Goal: Navigation & Orientation: Understand site structure

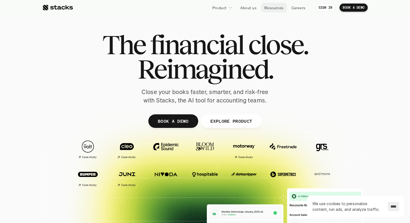
click at [270, 7] on p "Resources" at bounding box center [273, 8] width 19 height 6
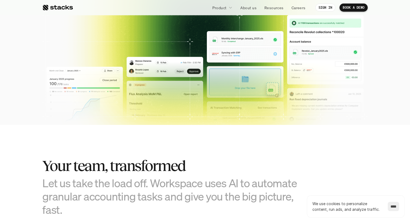
scroll to position [4, 0]
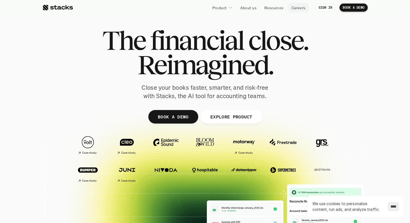
click at [299, 8] on p "Careers" at bounding box center [298, 8] width 14 height 6
click at [248, 11] on link "About us" at bounding box center [248, 8] width 23 height 10
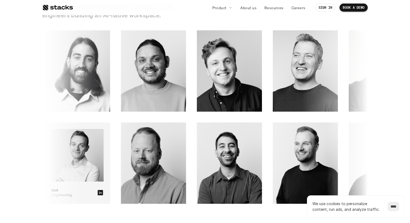
scroll to position [770, 0]
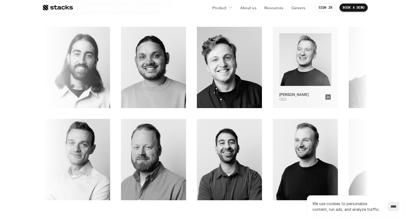
click at [246, 69] on img at bounding box center [272, 59] width 52 height 53
click at [306, 99] on icon at bounding box center [308, 96] width 5 height 5
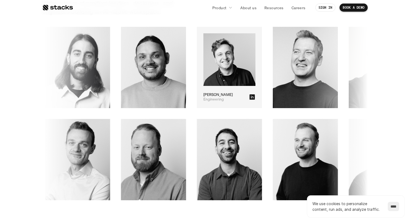
click at [229, 99] on icon at bounding box center [231, 96] width 5 height 5
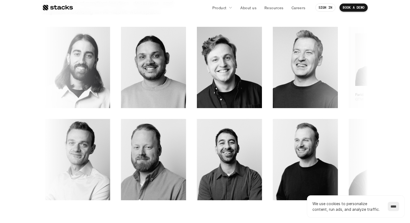
click at [390, 96] on icon at bounding box center [392, 96] width 5 height 5
